Goal: Task Accomplishment & Management: Complete application form

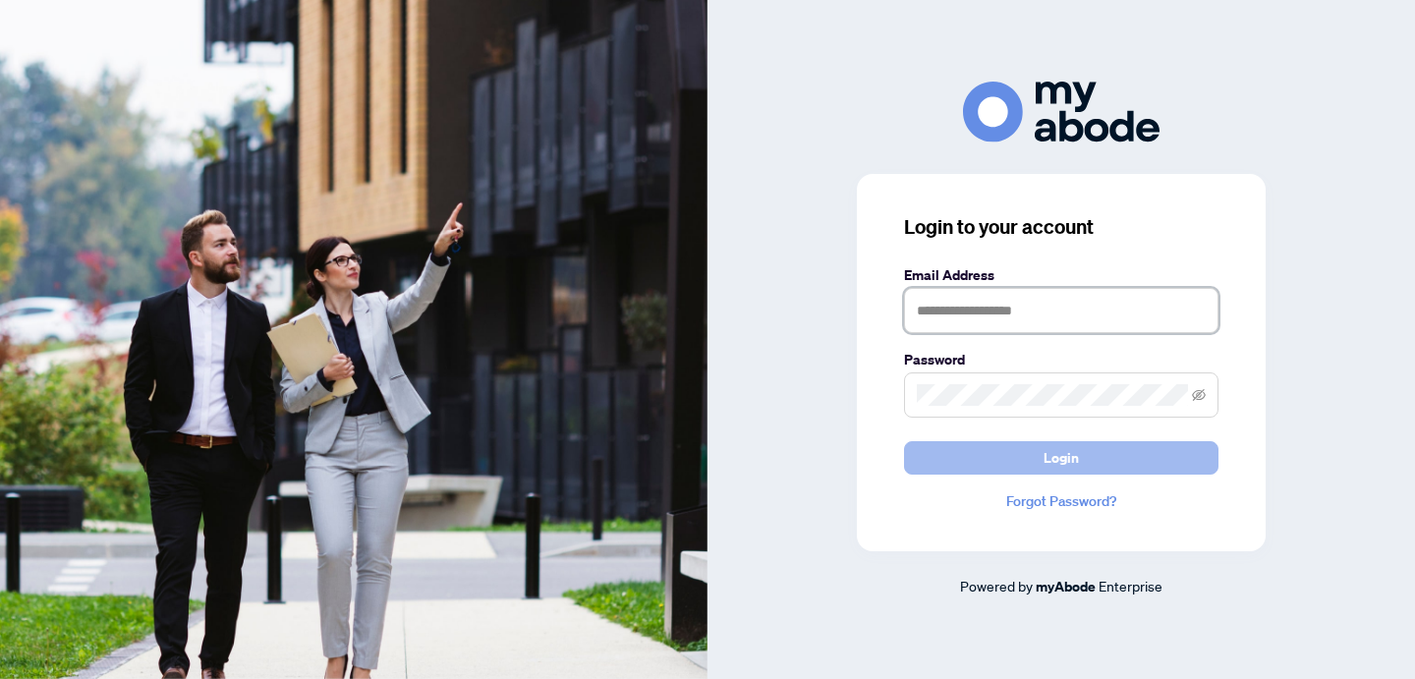
type input "**********"
click at [1125, 458] on button "Login" at bounding box center [1061, 457] width 314 height 33
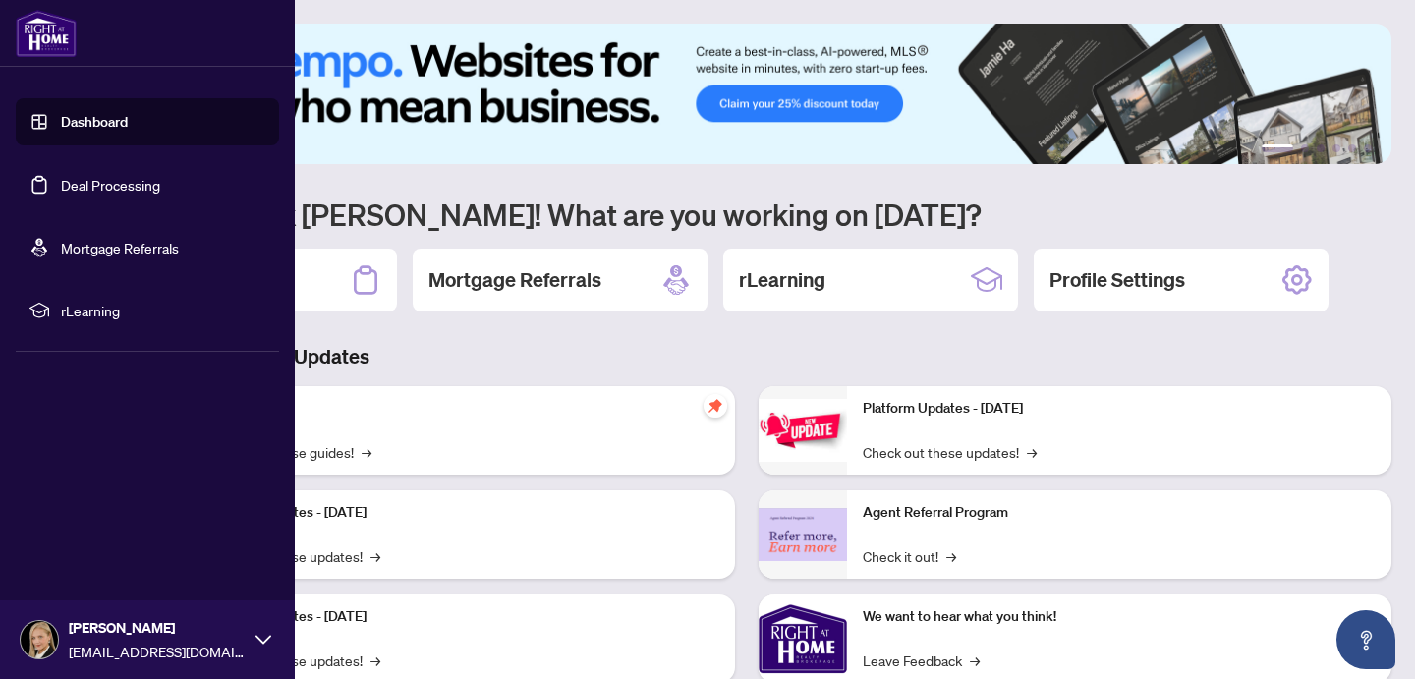
click at [94, 121] on link "Dashboard" at bounding box center [94, 122] width 67 height 18
click at [85, 188] on link "Deal Processing" at bounding box center [110, 185] width 99 height 18
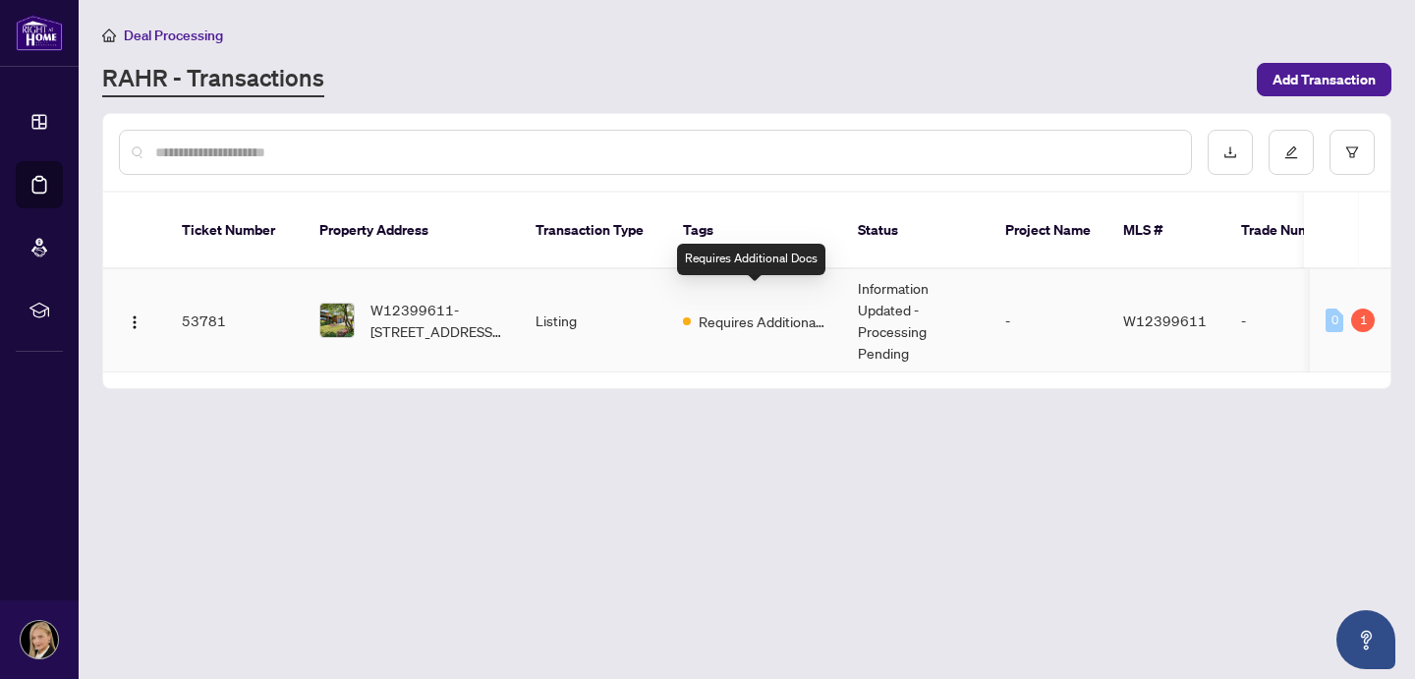
click at [749, 310] on span "Requires Additional Docs" at bounding box center [762, 321] width 128 height 22
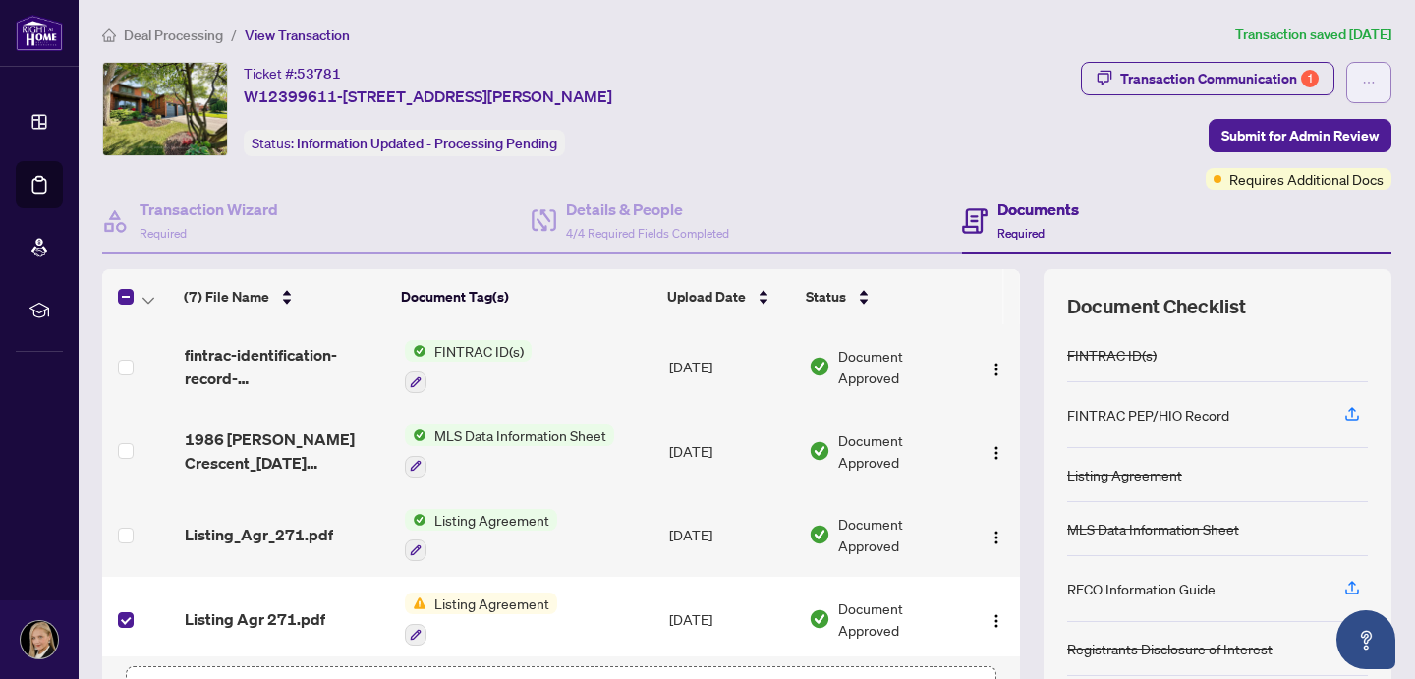
click at [1371, 77] on icon "ellipsis" at bounding box center [1368, 83] width 14 height 14
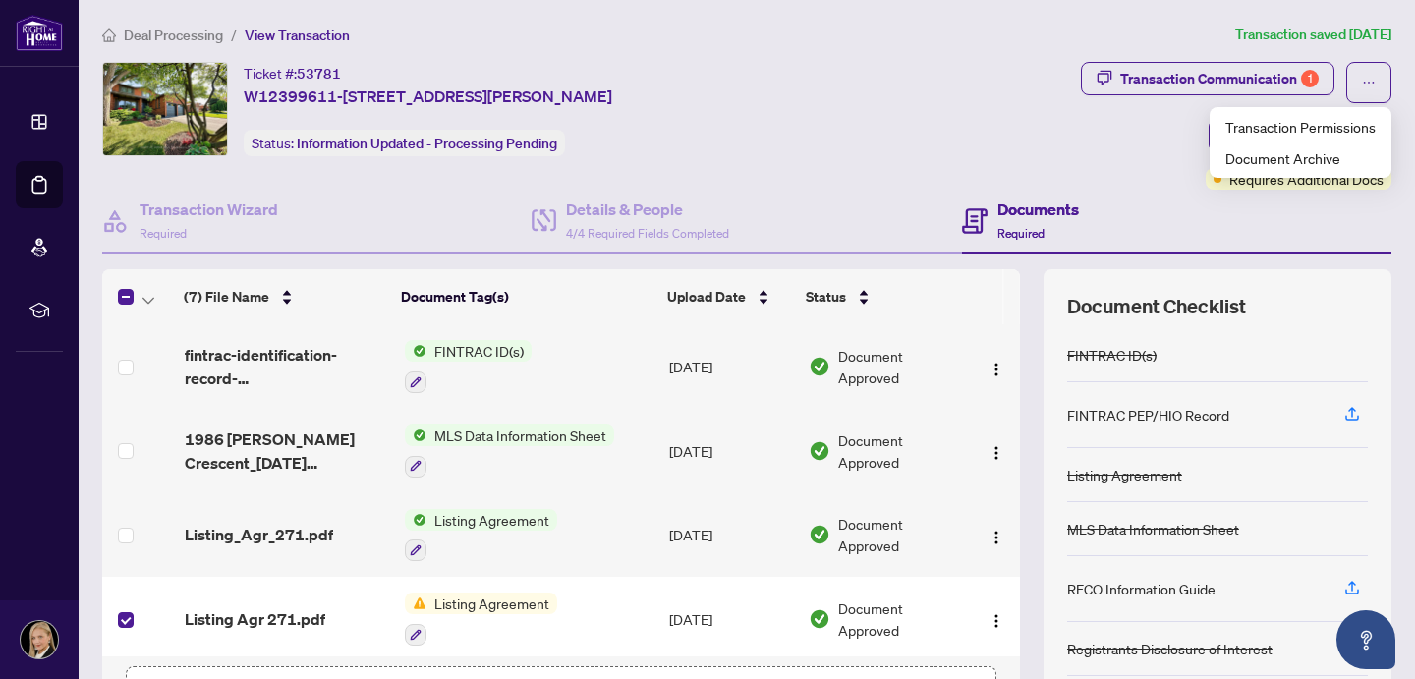
click at [899, 183] on div "Ticket #: 53781 W12399611-1986 Roy Ivor Cres, Mississauga, Ontario L5L 3N8, Can…" at bounding box center [587, 126] width 978 height 128
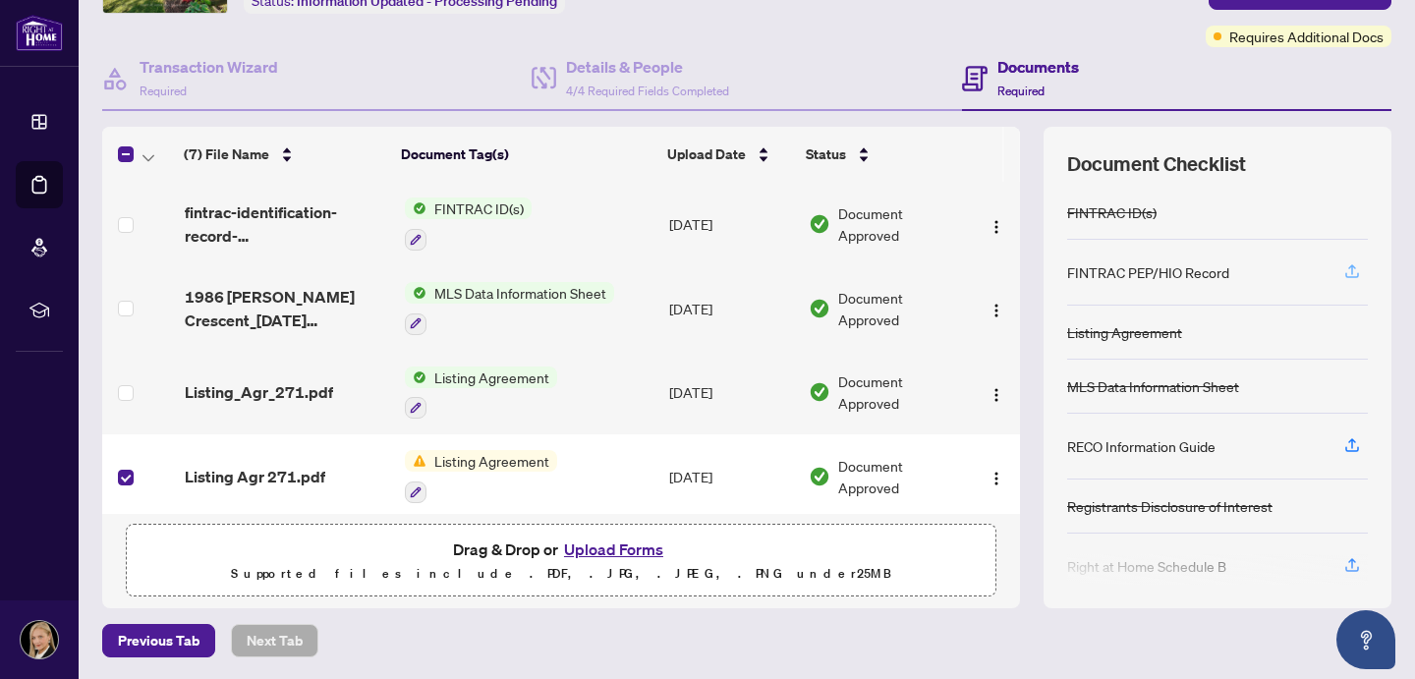
click at [1358, 267] on icon "button" at bounding box center [1352, 271] width 18 height 18
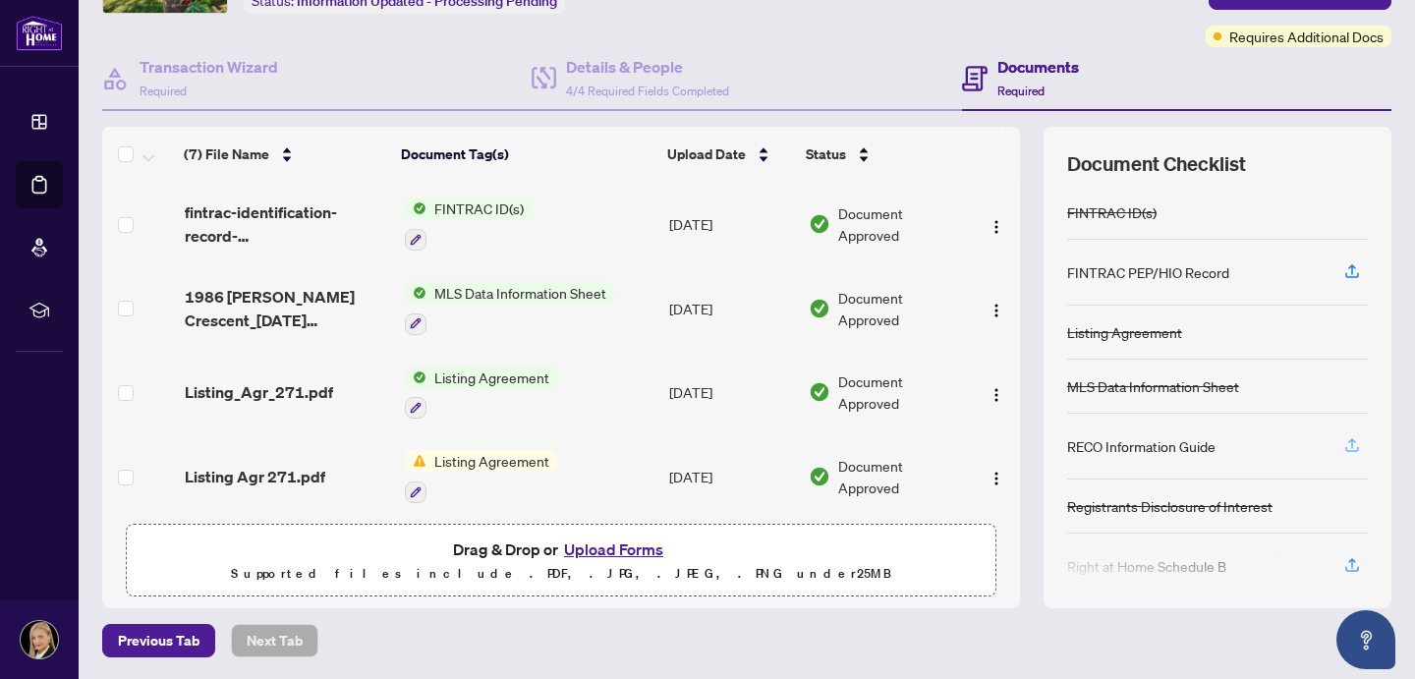
click at [1348, 442] on icon "button" at bounding box center [1352, 445] width 18 height 18
click at [1194, 445] on div "RECO Information Guide" at bounding box center [1141, 446] width 148 height 22
click at [1353, 447] on icon "button" at bounding box center [1352, 445] width 18 height 18
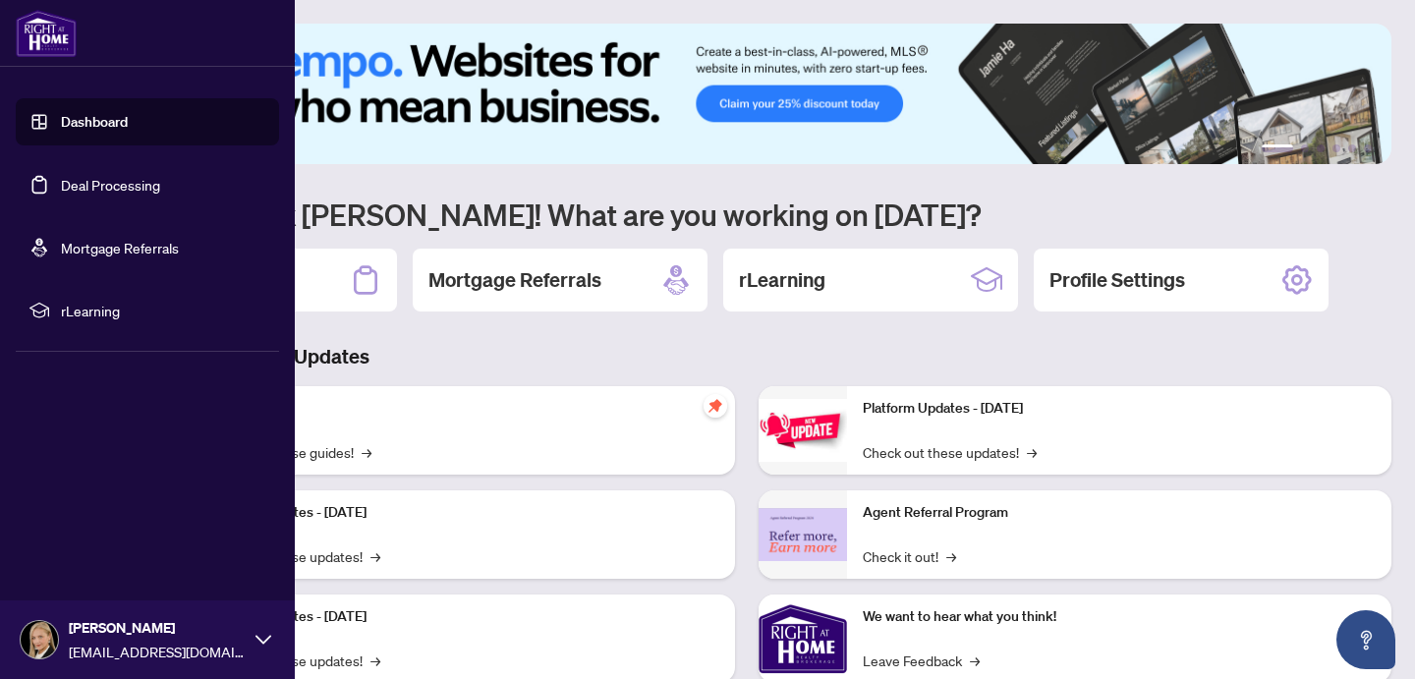
click at [99, 124] on link "Dashboard" at bounding box center [94, 122] width 67 height 18
click at [61, 119] on link "Dashboard" at bounding box center [94, 122] width 67 height 18
click at [97, 178] on link "Deal Processing" at bounding box center [110, 185] width 99 height 18
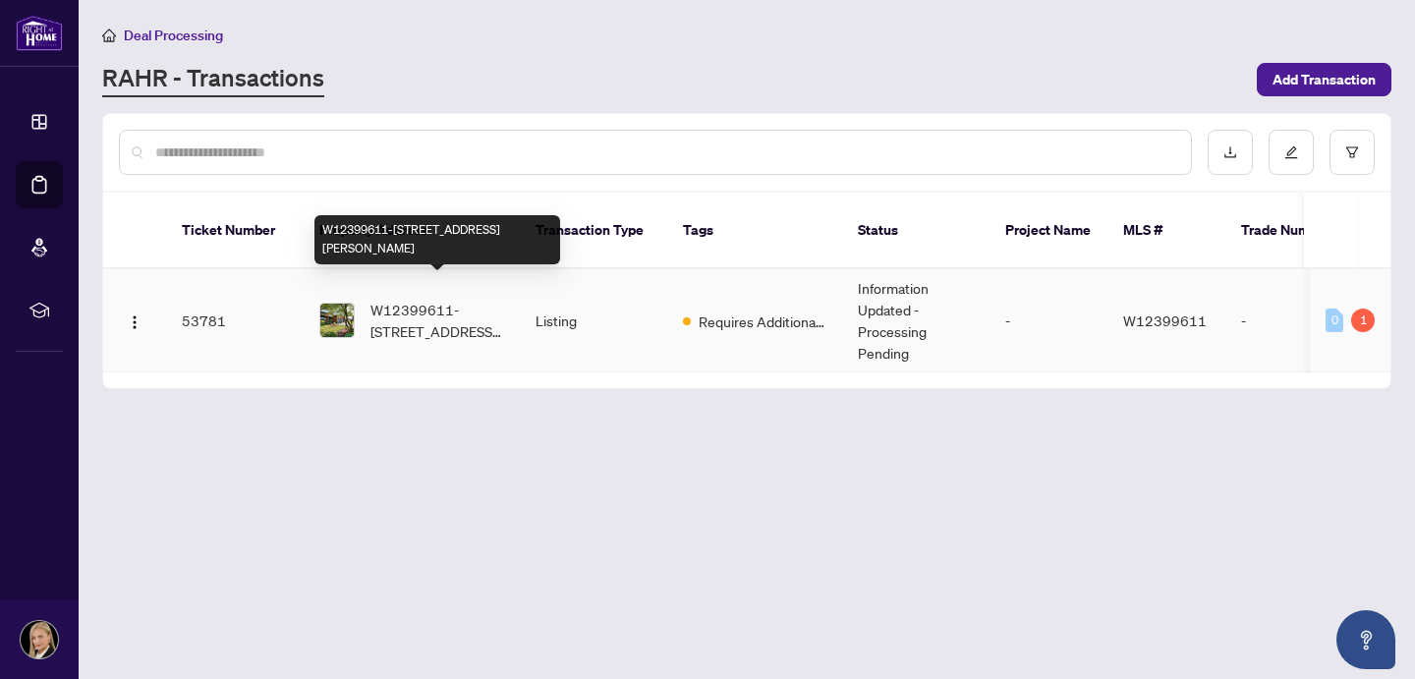
click at [455, 299] on span "W12399611-[STREET_ADDRESS][PERSON_NAME]" at bounding box center [437, 320] width 134 height 43
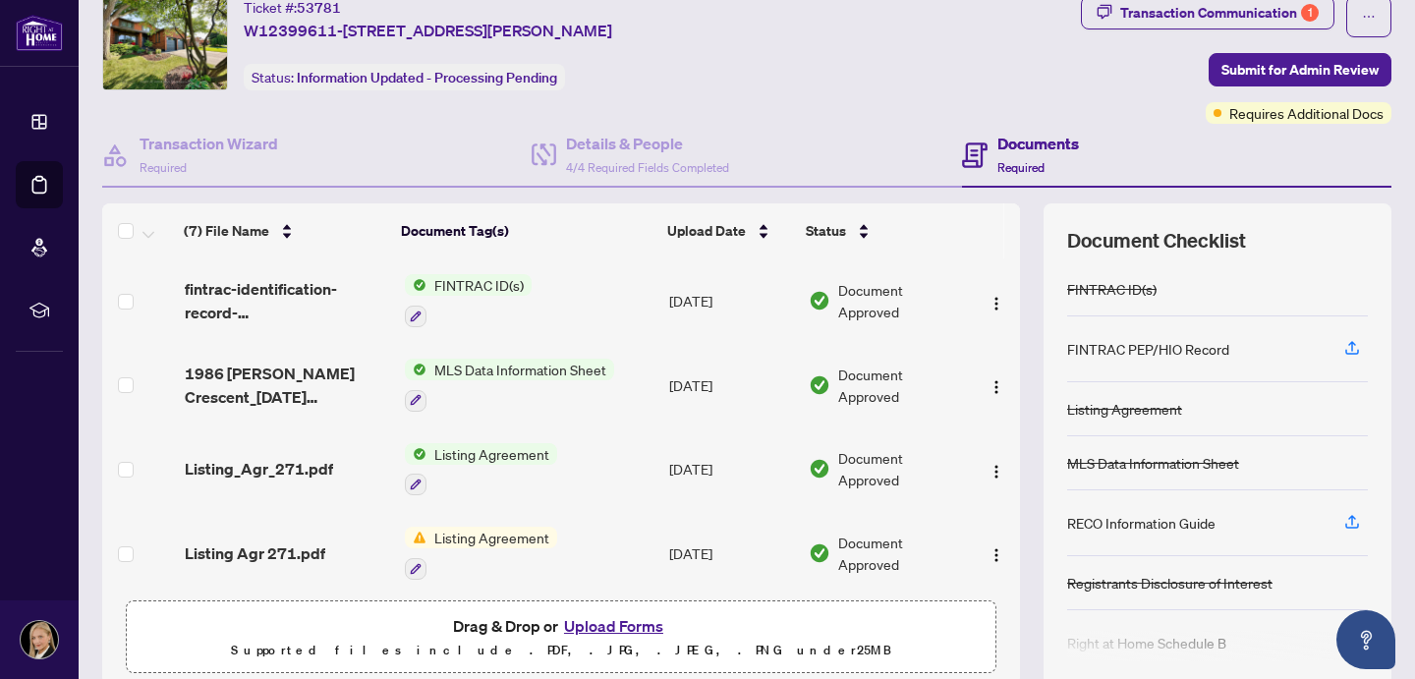
click at [1015, 167] on span "Required" at bounding box center [1020, 167] width 47 height 15
click at [1019, 150] on h4 "Documents" at bounding box center [1038, 144] width 82 height 24
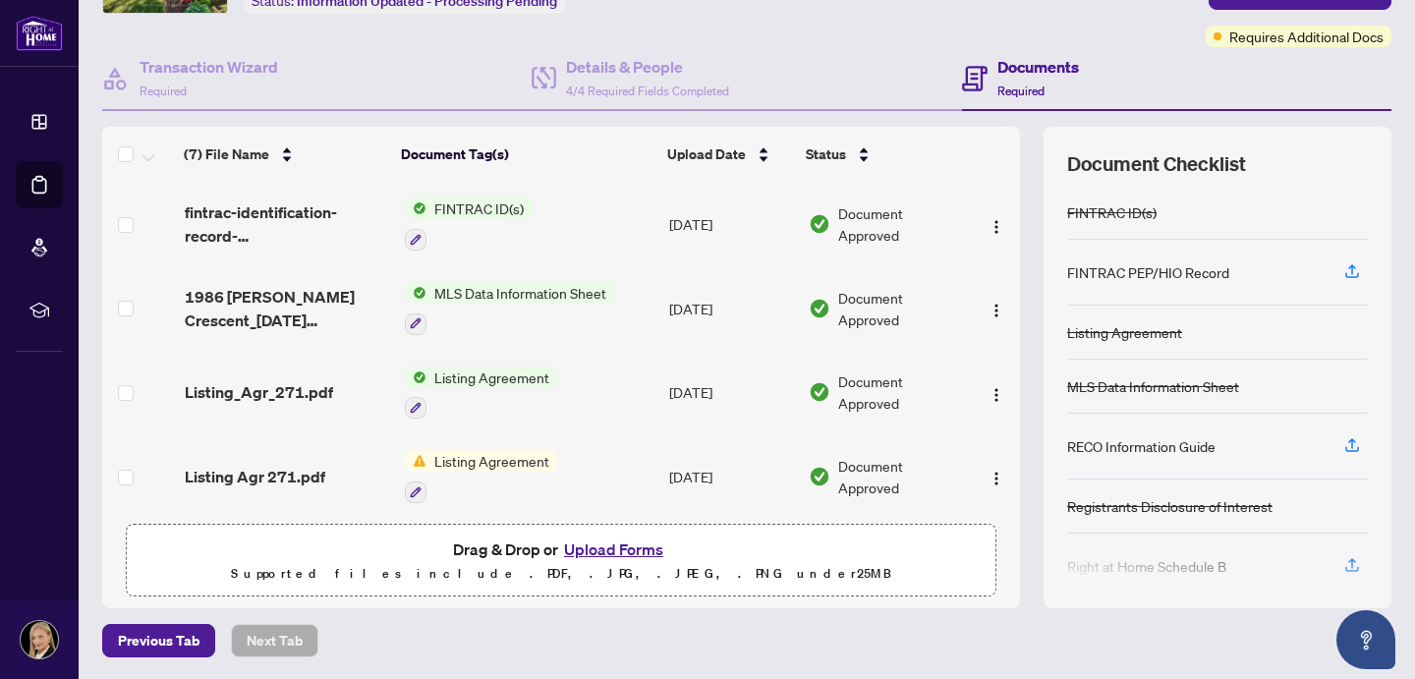
scroll to position [136, 0]
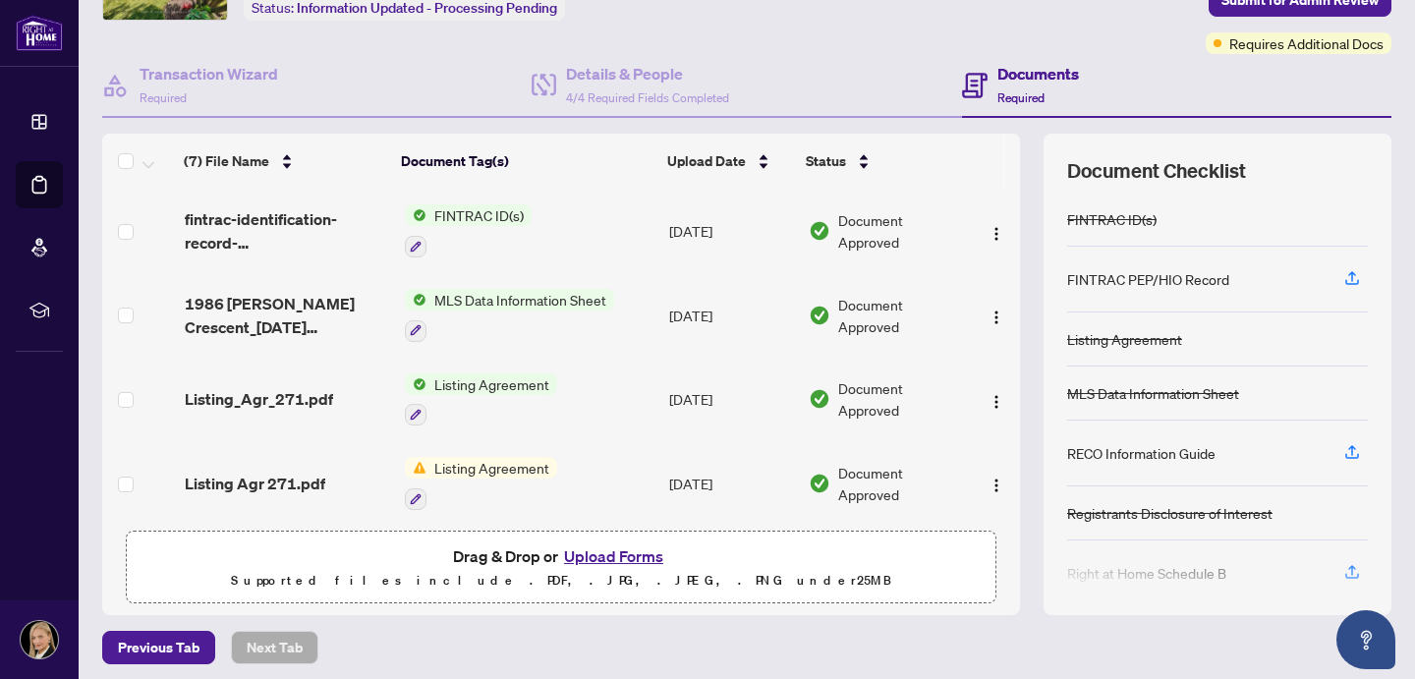
click at [627, 556] on button "Upload Forms" at bounding box center [613, 556] width 111 height 26
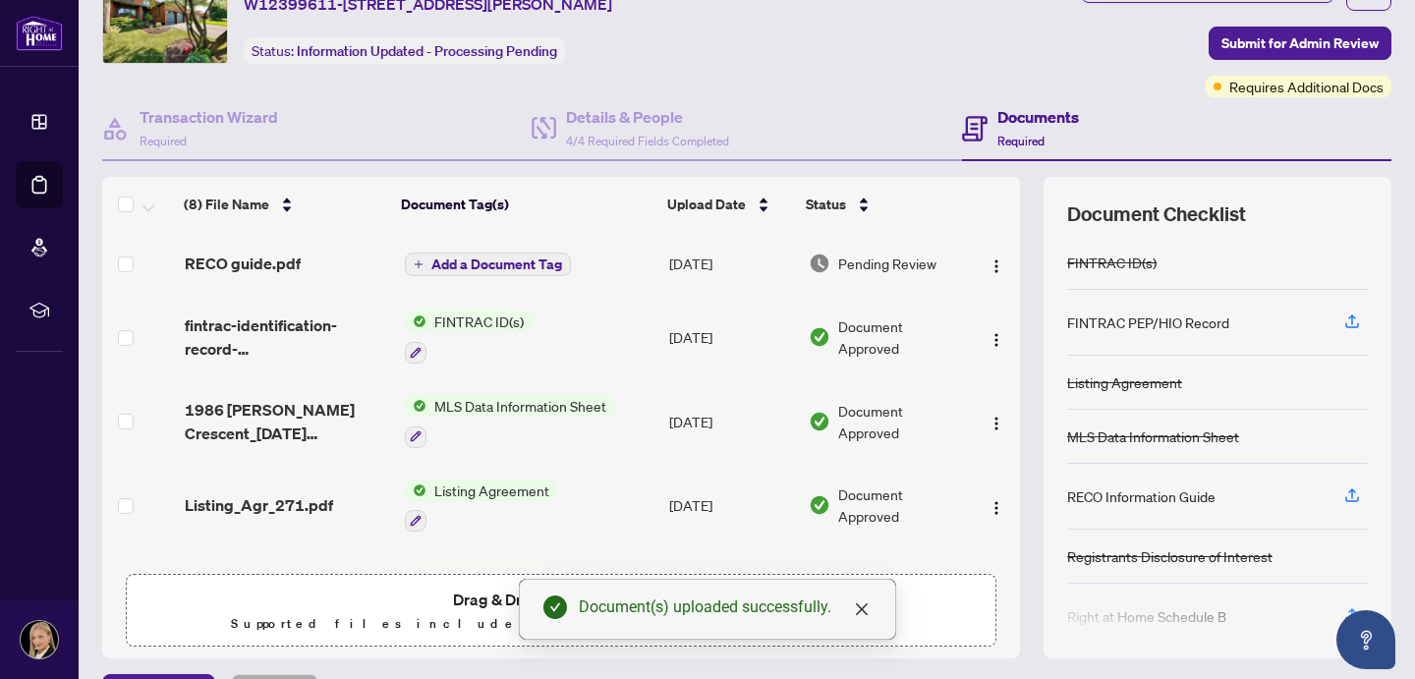
scroll to position [85, 0]
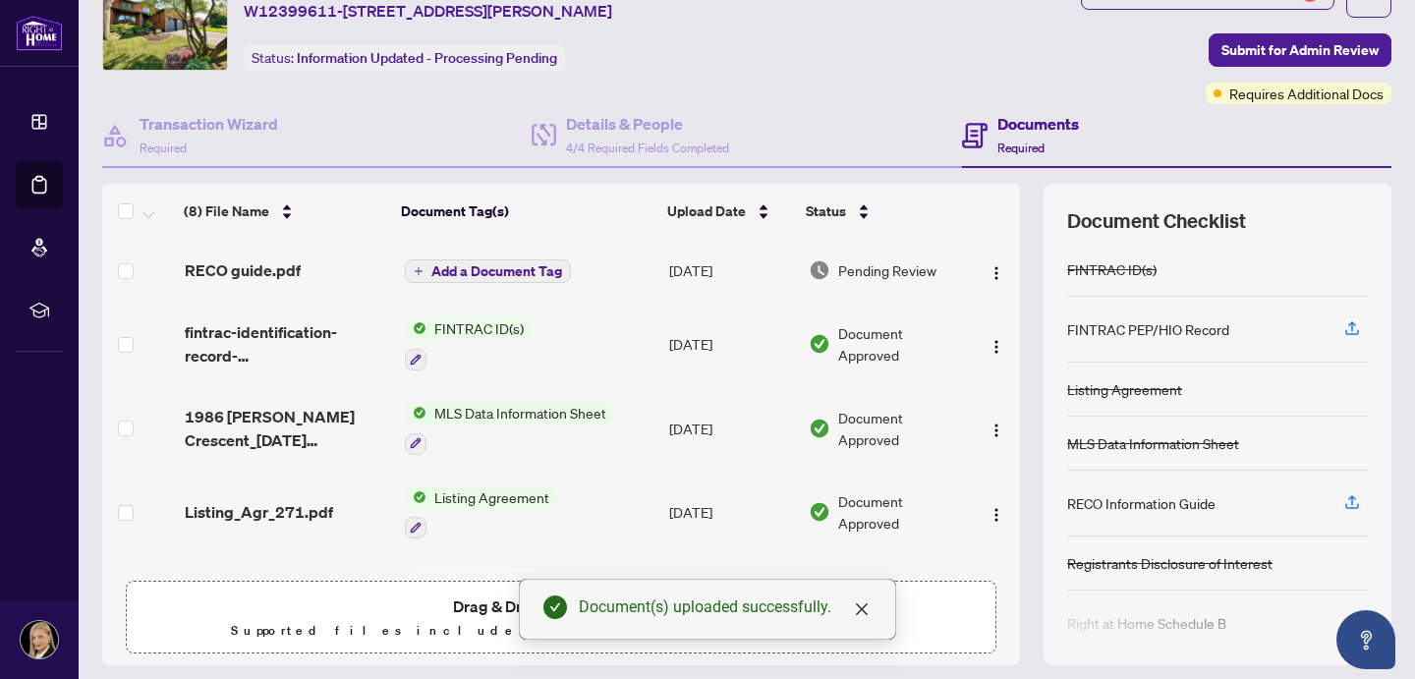
click at [524, 255] on td "Add a Document Tag" at bounding box center [528, 270] width 263 height 63
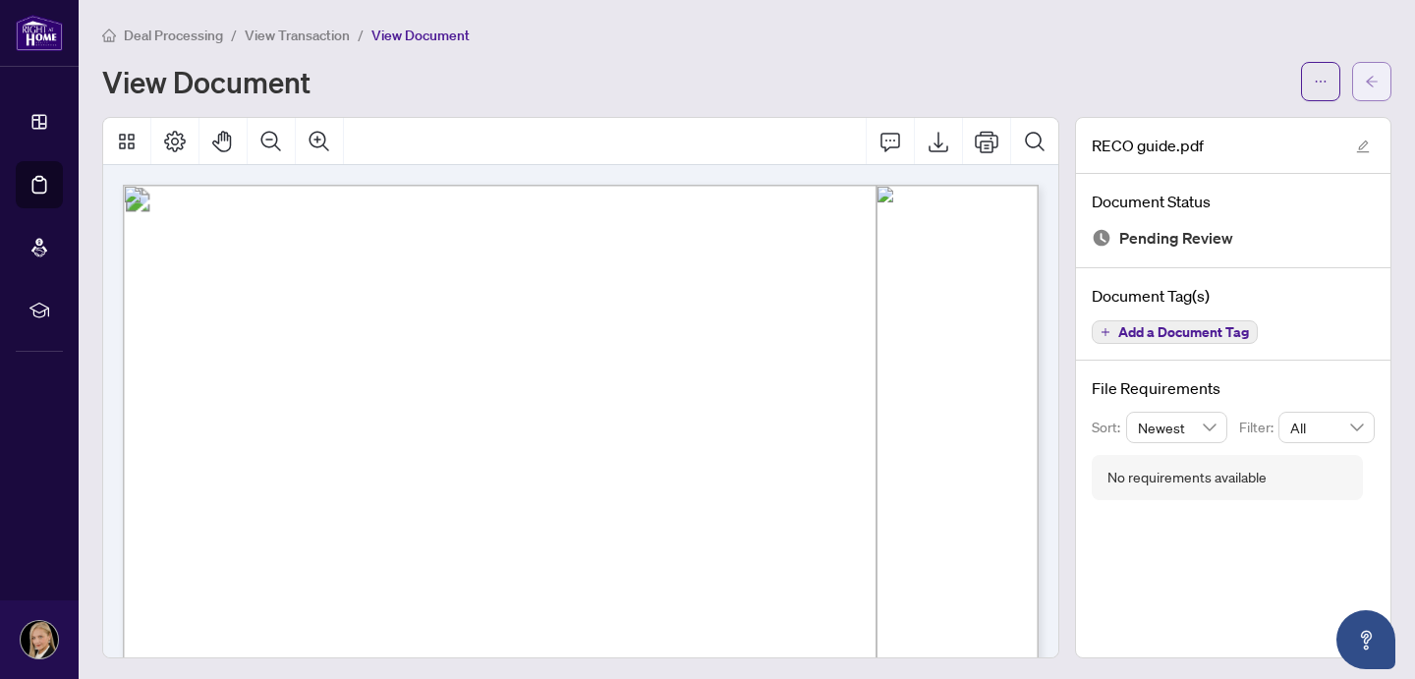
click at [1379, 80] on button "button" at bounding box center [1371, 81] width 39 height 39
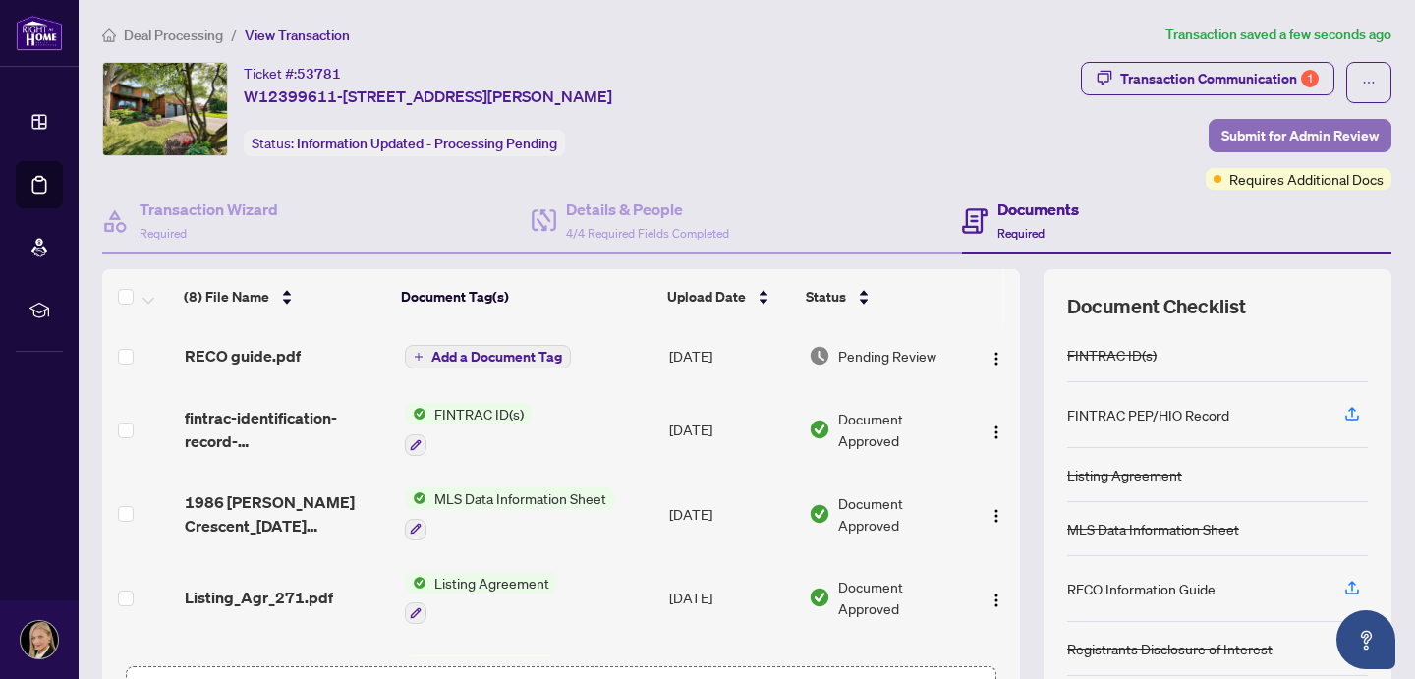
click at [1309, 128] on span "Submit for Admin Review" at bounding box center [1299, 135] width 157 height 31
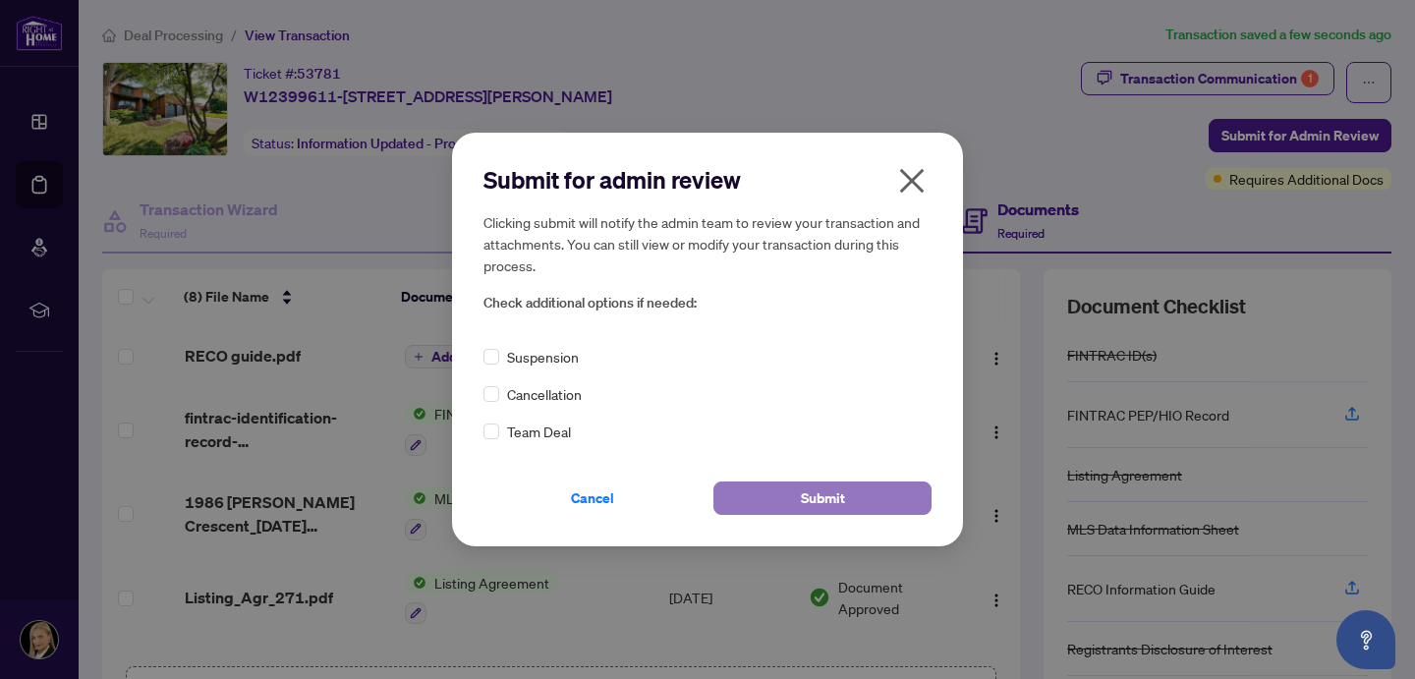
click at [849, 503] on button "Submit" at bounding box center [822, 497] width 218 height 33
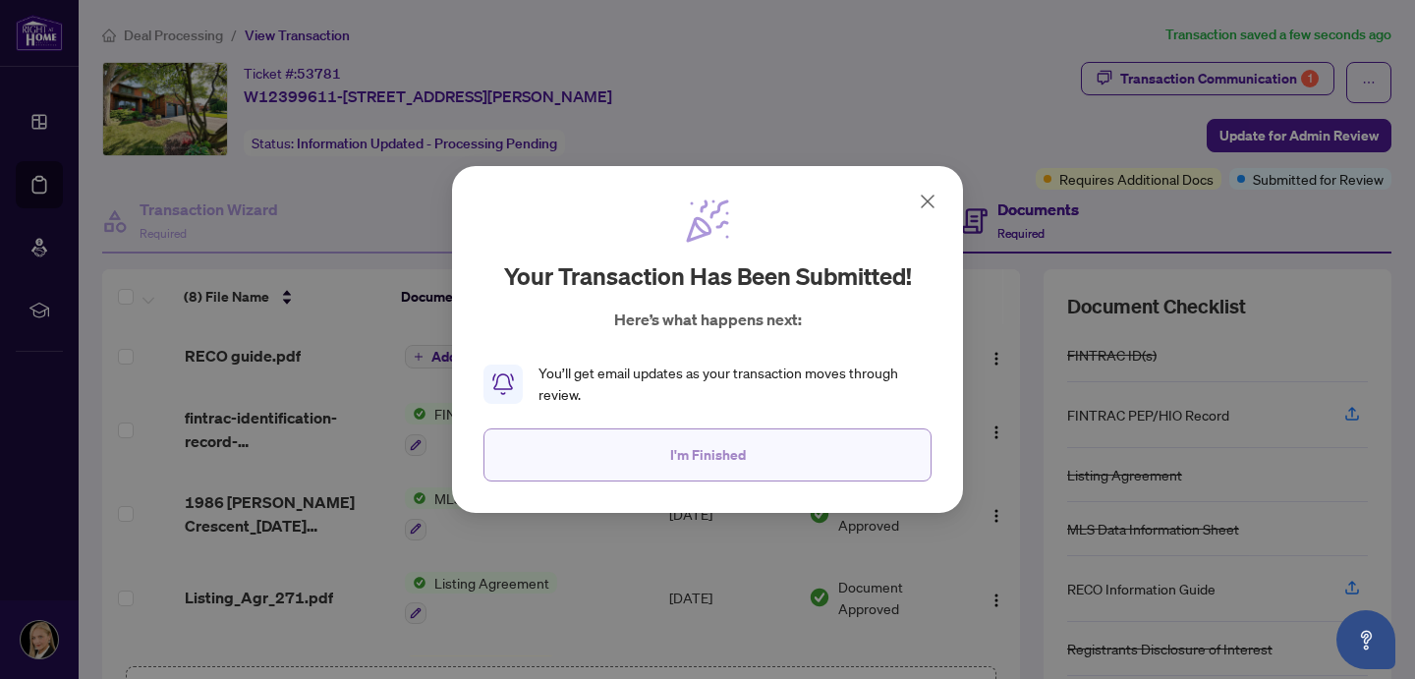
click at [805, 456] on button "I'm Finished" at bounding box center [707, 454] width 448 height 53
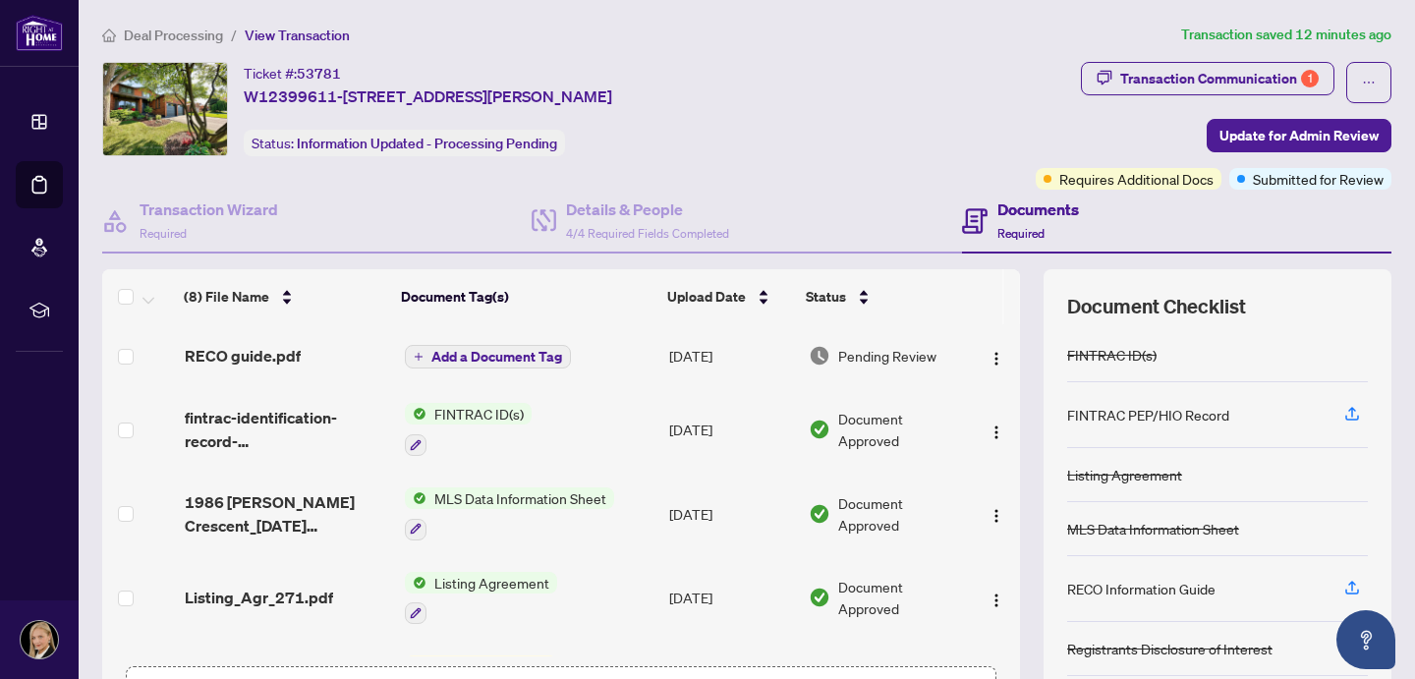
click at [1086, 35] on ol "Deal Processing / View Transaction" at bounding box center [637, 35] width 1071 height 23
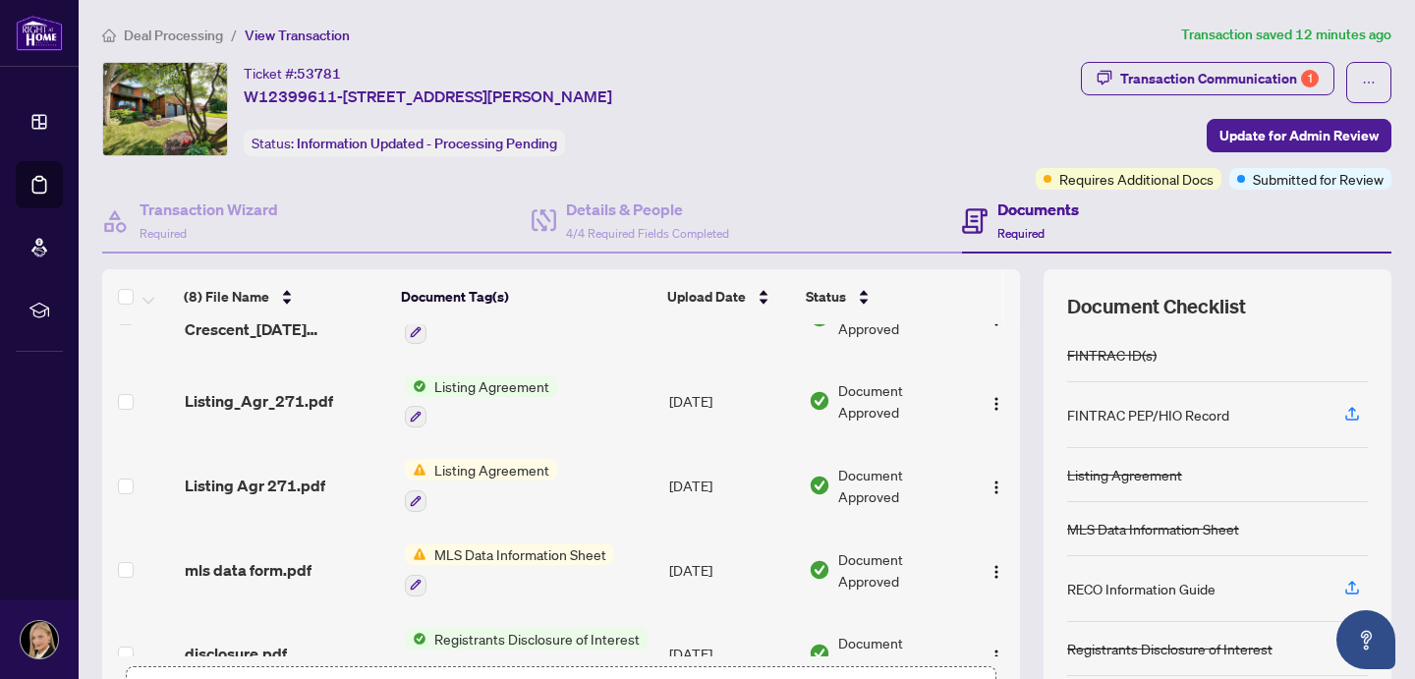
scroll to position [198, 0]
